Goal: Entertainment & Leisure: Consume media (video, audio)

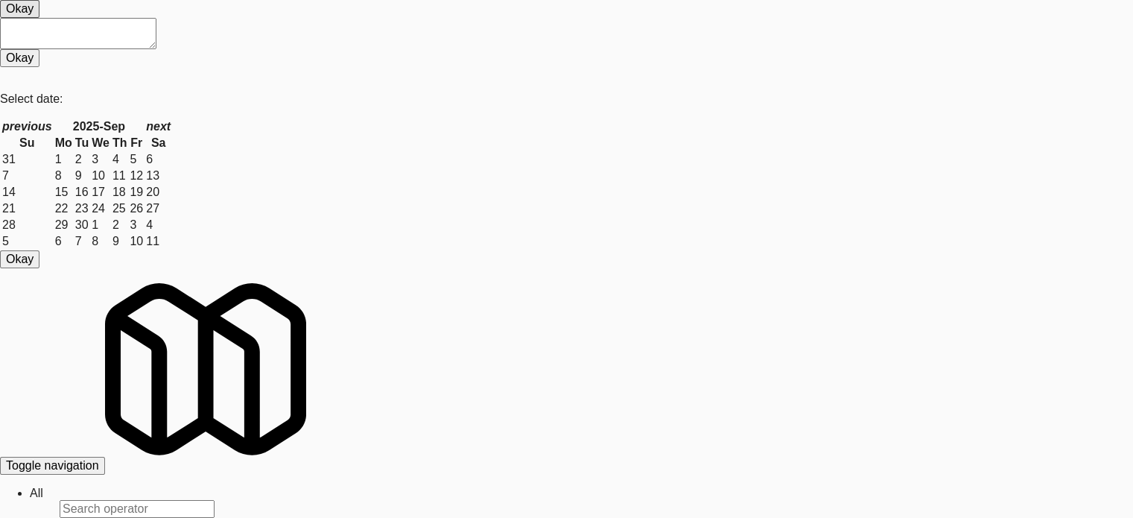
drag, startPoint x: 475, startPoint y: 315, endPoint x: 528, endPoint y: 375, distance: 79.7
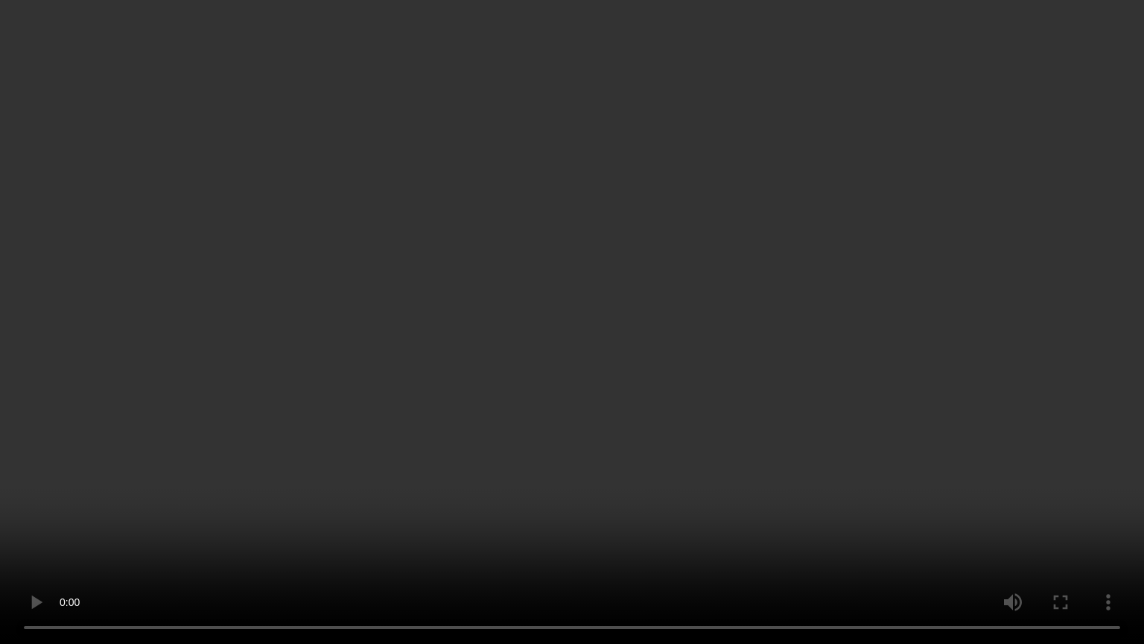
click at [565, 289] on video at bounding box center [572, 322] width 1144 height 644
click at [576, 299] on video at bounding box center [572, 322] width 1144 height 644
click at [647, 317] on video at bounding box center [572, 322] width 1144 height 644
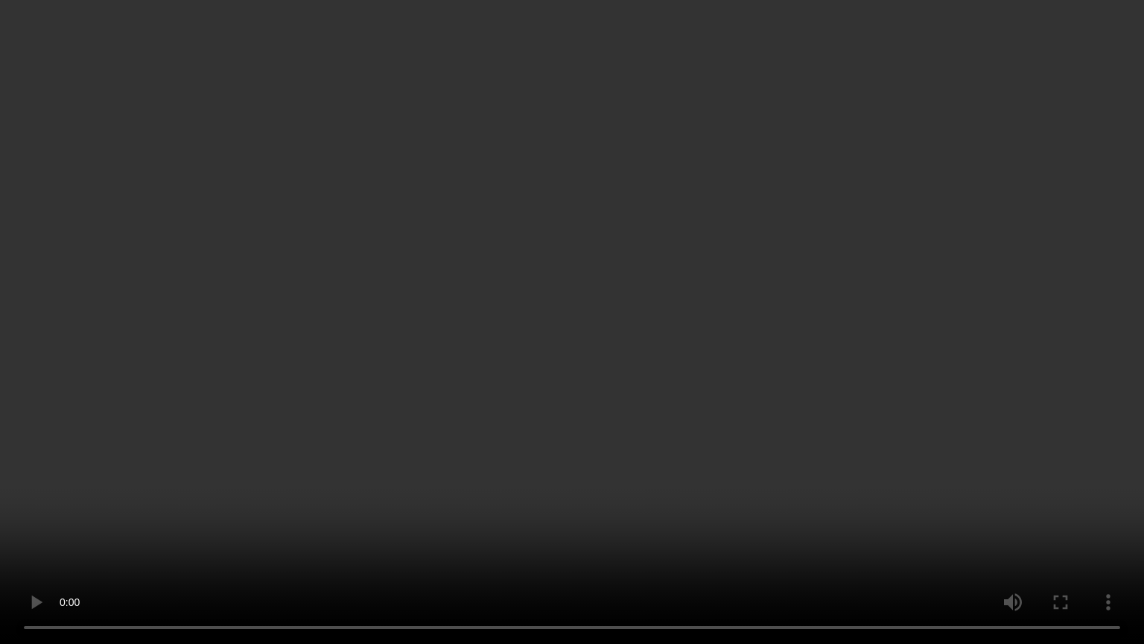
click at [392, 263] on video at bounding box center [572, 322] width 1144 height 644
drag, startPoint x: 399, startPoint y: 258, endPoint x: 434, endPoint y: 256, distance: 35.1
click at [399, 258] on video at bounding box center [572, 322] width 1144 height 644
drag, startPoint x: 632, startPoint y: 498, endPoint x: 602, endPoint y: 405, distance: 97.8
click at [632, 495] on video at bounding box center [572, 322] width 1144 height 644
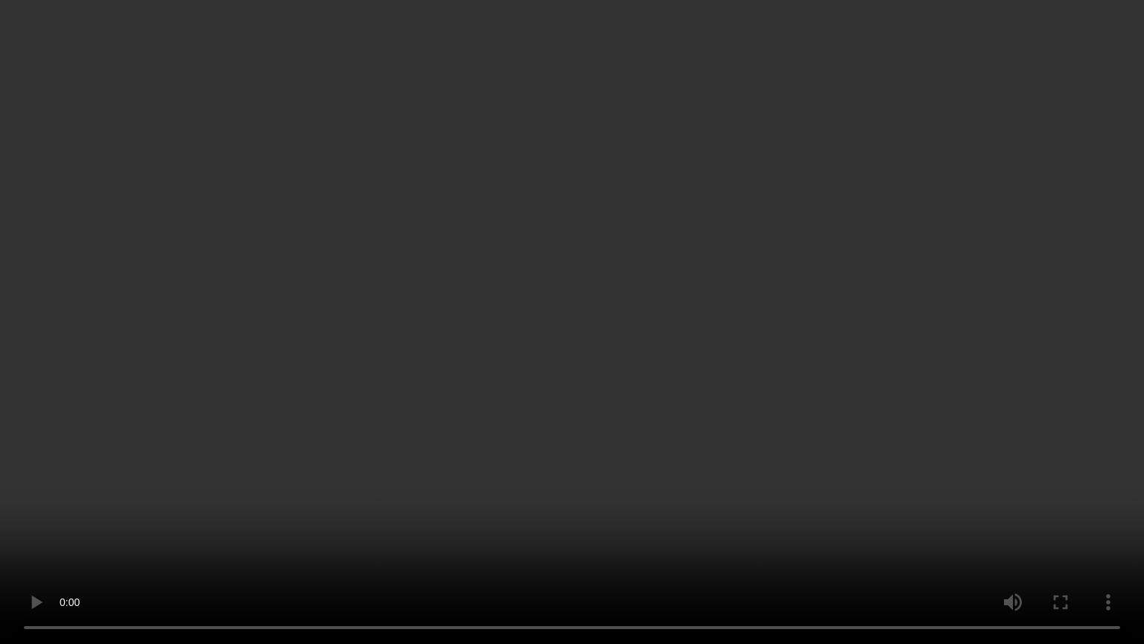
click at [600, 399] on video at bounding box center [572, 322] width 1144 height 644
click at [705, 337] on video at bounding box center [572, 322] width 1144 height 644
click at [718, 311] on video at bounding box center [572, 322] width 1144 height 644
click at [353, 292] on video at bounding box center [572, 322] width 1144 height 644
click at [653, 328] on video at bounding box center [572, 322] width 1144 height 644
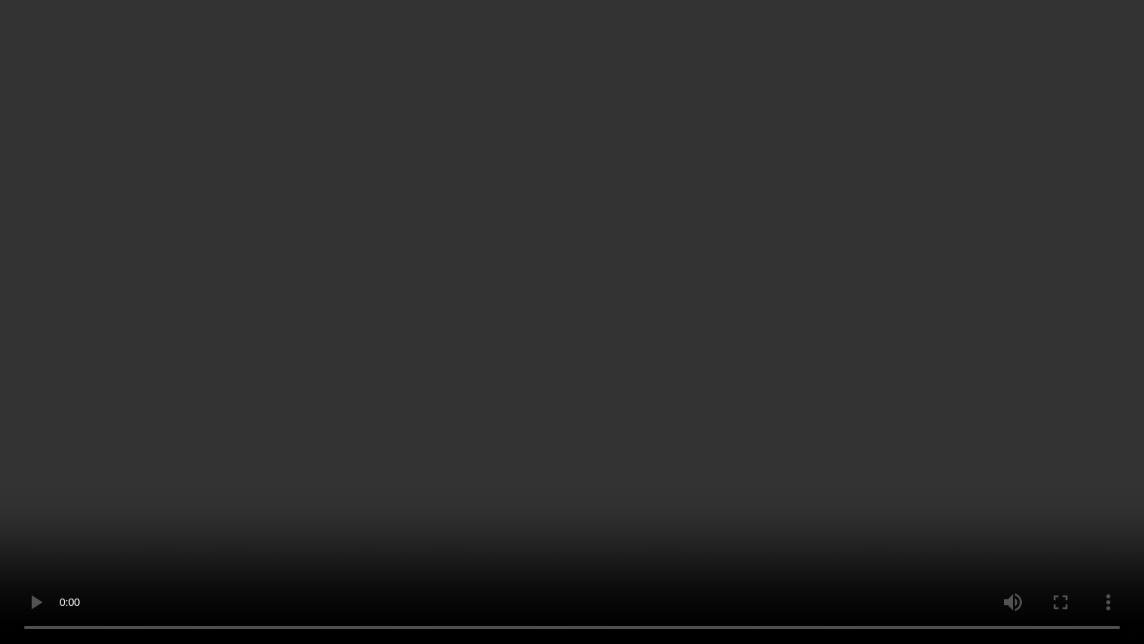
drag, startPoint x: 682, startPoint y: 530, endPoint x: 676, endPoint y: 483, distance: 47.2
click at [682, 517] on video at bounding box center [572, 322] width 1144 height 644
click at [632, 494] on video at bounding box center [572, 322] width 1144 height 644
click at [640, 422] on video at bounding box center [572, 322] width 1144 height 644
click at [644, 417] on video at bounding box center [572, 322] width 1144 height 644
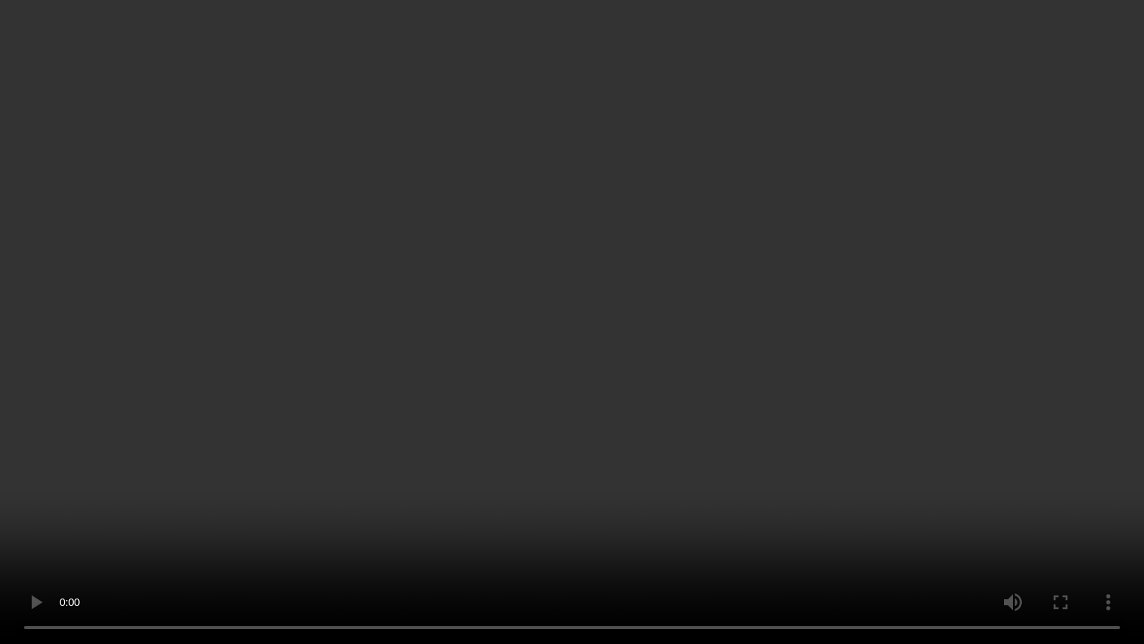
click at [667, 415] on video at bounding box center [572, 322] width 1144 height 644
click at [669, 414] on video at bounding box center [572, 322] width 1144 height 644
click at [672, 408] on video at bounding box center [572, 322] width 1144 height 644
click at [685, 399] on video at bounding box center [572, 322] width 1144 height 644
click at [702, 364] on video at bounding box center [572, 322] width 1144 height 644
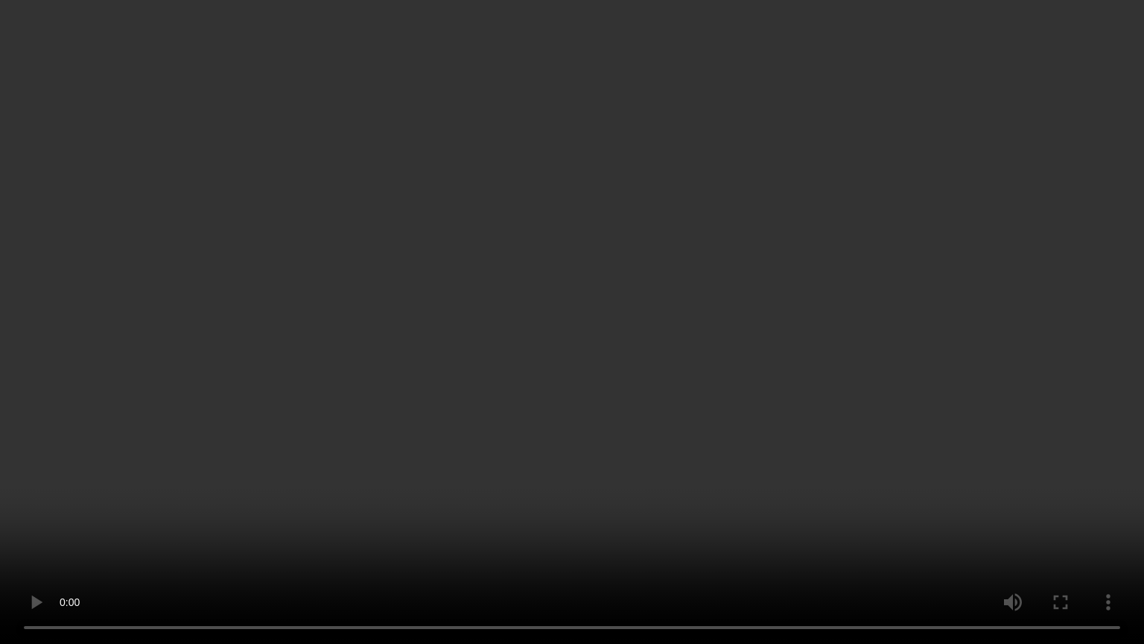
click at [700, 340] on video at bounding box center [572, 322] width 1144 height 644
drag, startPoint x: 700, startPoint y: 340, endPoint x: 634, endPoint y: 145, distance: 205.4
click at [700, 338] on video at bounding box center [572, 322] width 1144 height 644
